Goal: Information Seeking & Learning: Learn about a topic

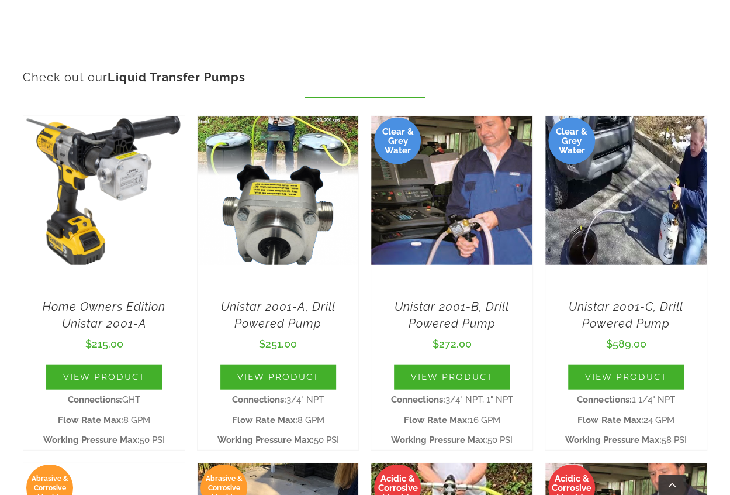
scroll to position [1286, 0]
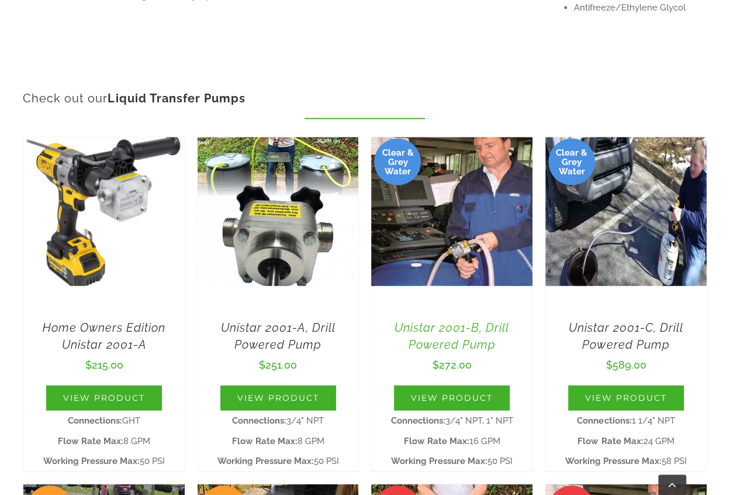
click at [454, 324] on link "Unistar 2001-B, Drill Powered Pump" at bounding box center [452, 336] width 144 height 34
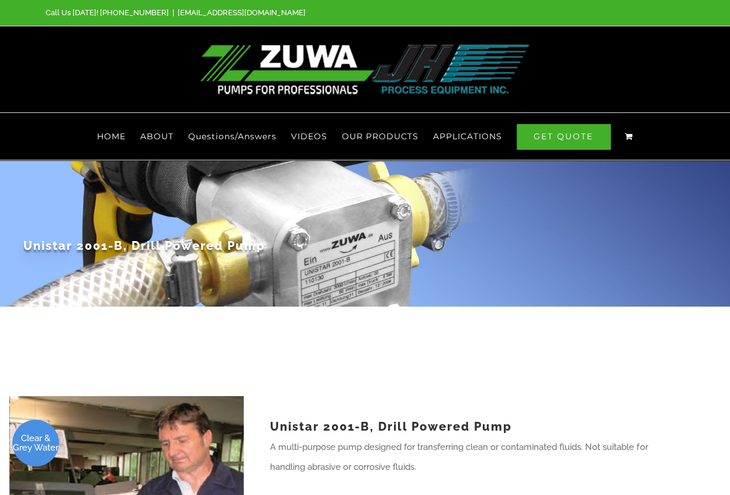
click at [226, 239] on div "Unistar 2001-B, Drill Powered Pump" at bounding box center [365, 233] width 684 height 146
click at [217, 132] on span "Questions/Answers" at bounding box center [232, 136] width 88 height 8
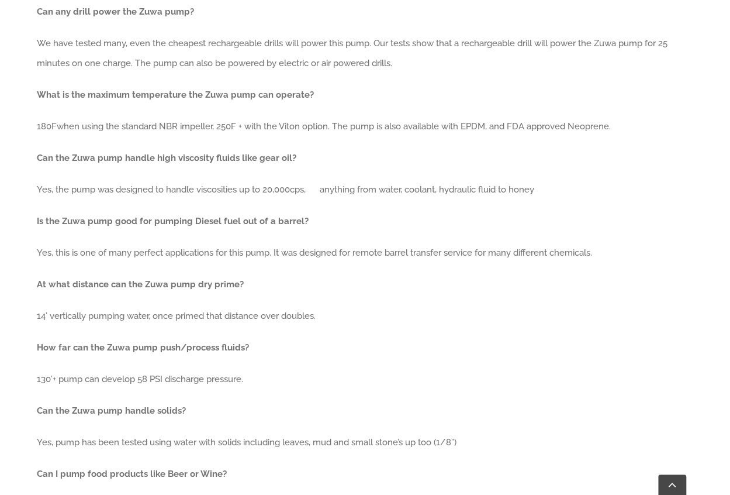
scroll to position [468, 0]
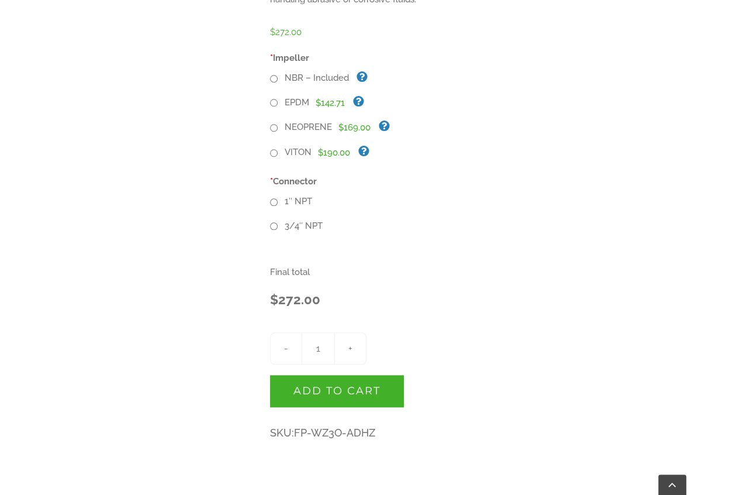
scroll to position [468, 0]
